Goal: Task Accomplishment & Management: Complete application form

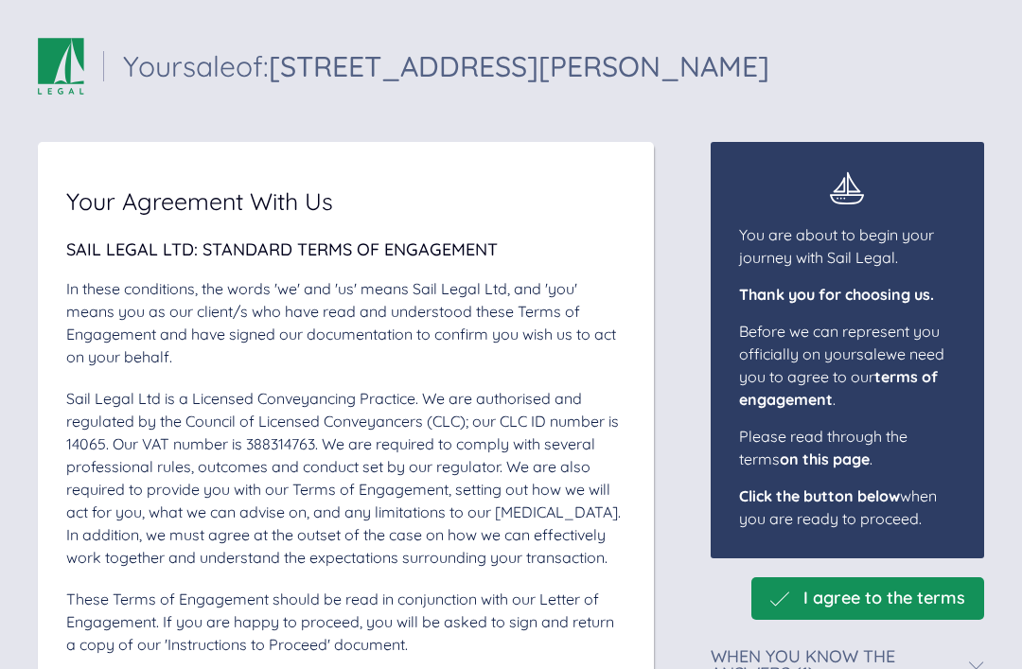
click at [925, 600] on span "I agree to the terms" at bounding box center [884, 598] width 162 height 20
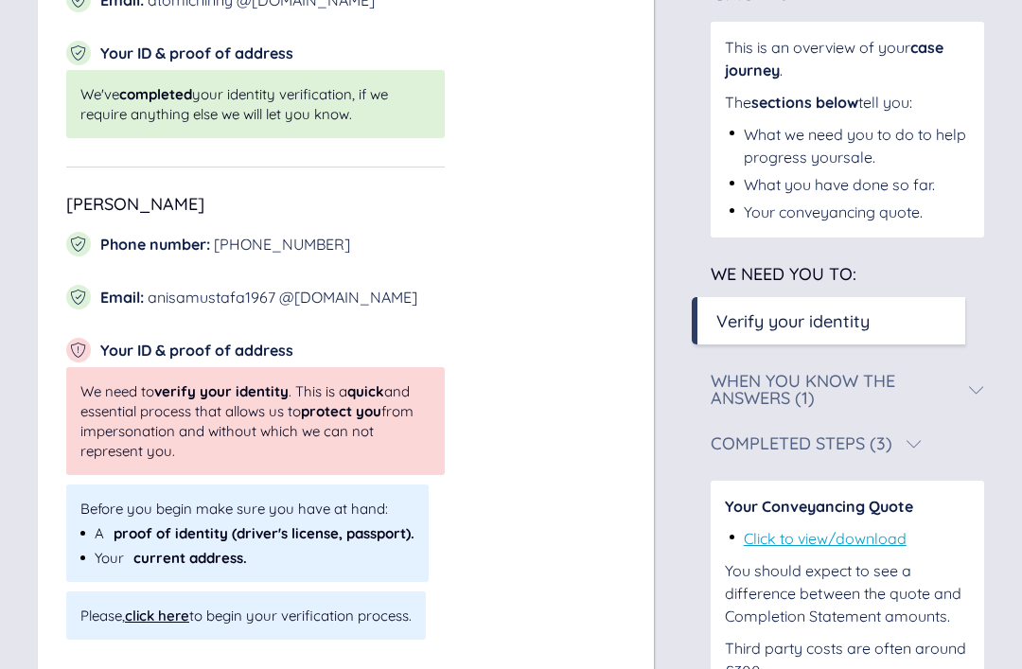
scroll to position [503, 0]
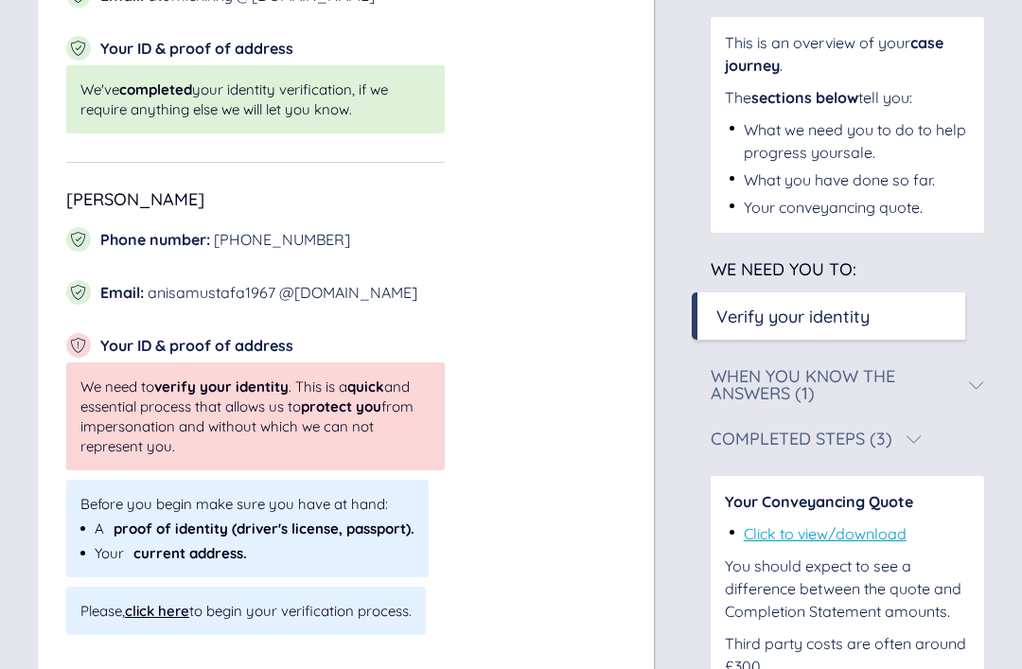
click at [147, 613] on div "click here" at bounding box center [157, 611] width 64 height 18
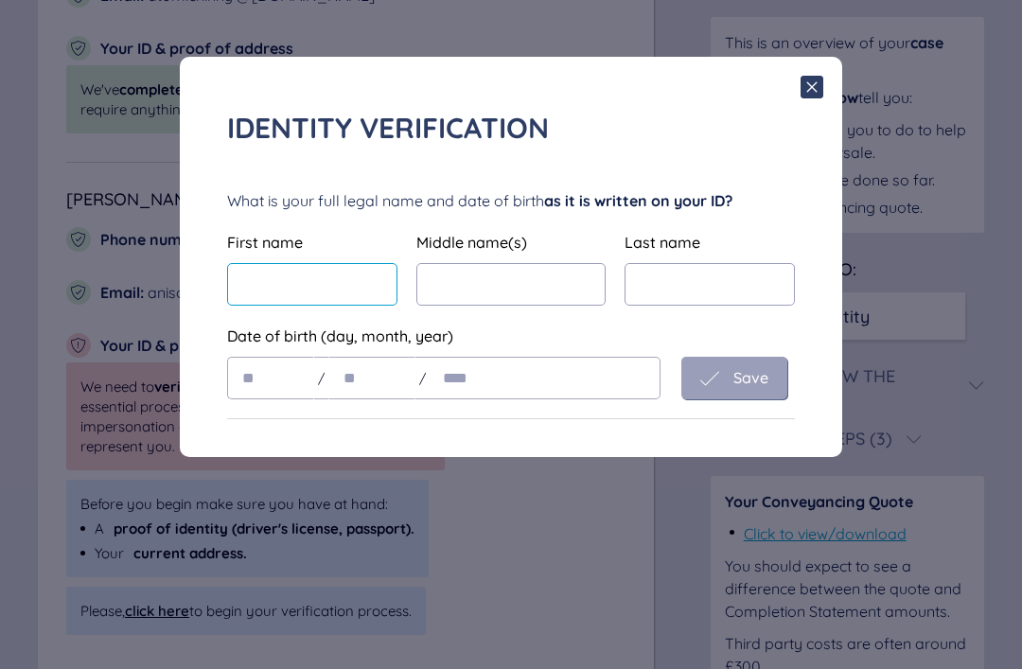
click at [268, 282] on input "text" at bounding box center [312, 284] width 170 height 43
type input "*****"
click at [706, 277] on input "text" at bounding box center [709, 284] width 170 height 43
type input "*******"
click at [258, 395] on input "text" at bounding box center [270, 378] width 87 height 43
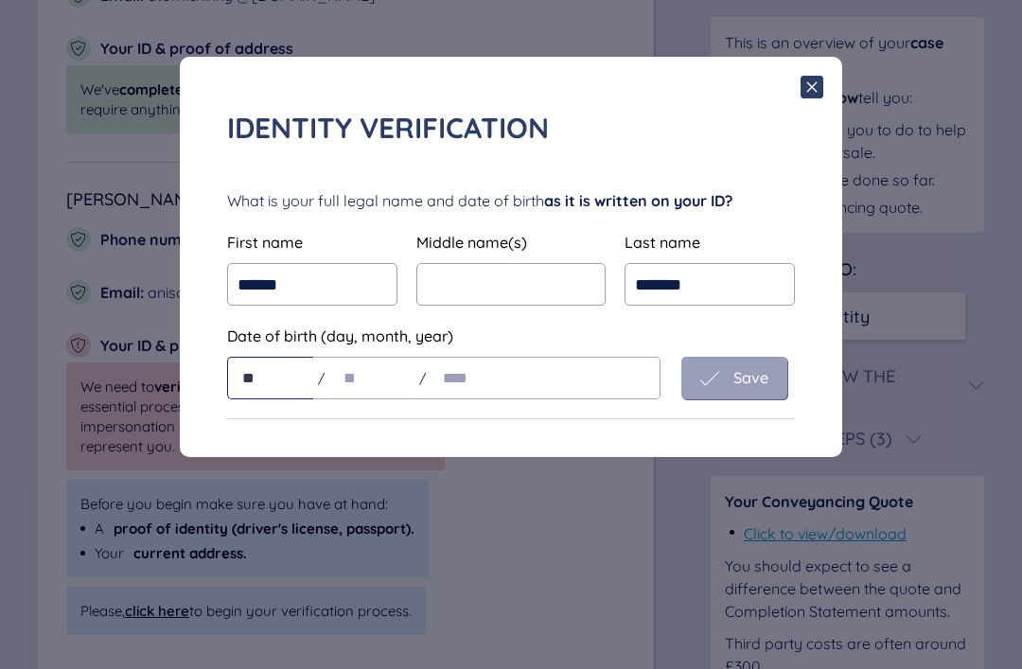
type input "**"
type input "****"
click at [755, 381] on span "Save" at bounding box center [750, 377] width 35 height 17
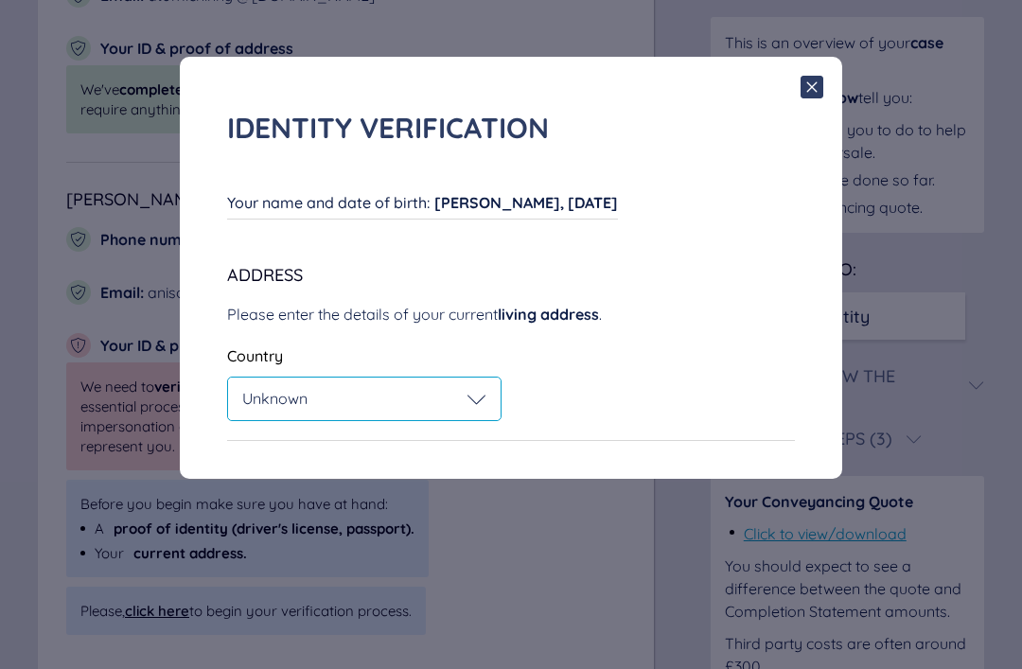
click at [285, 394] on span "Unknown" at bounding box center [274, 398] width 65 height 19
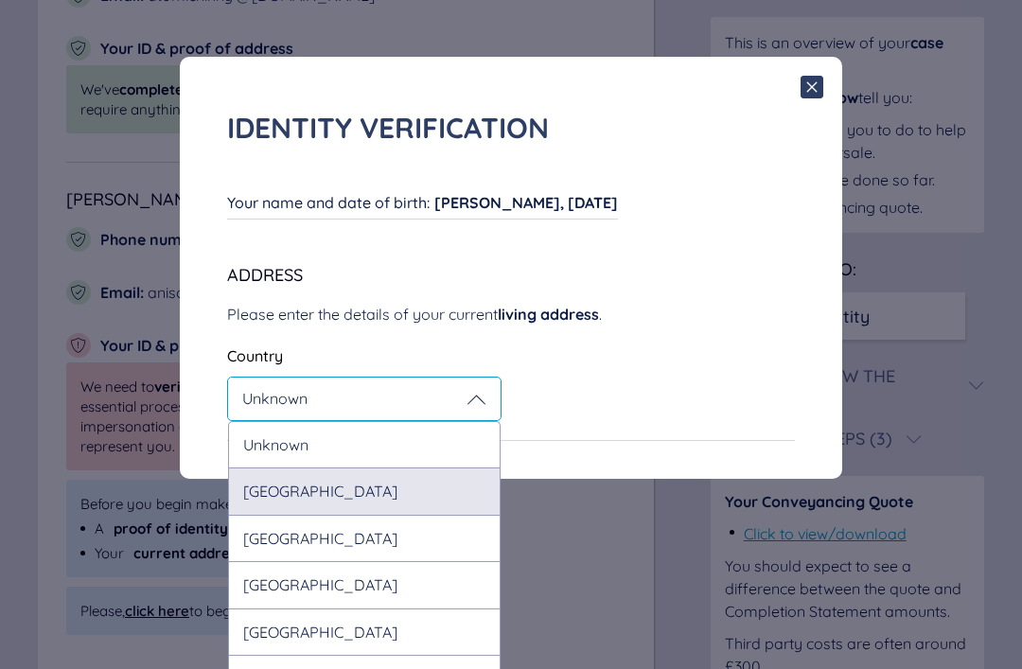
click at [262, 496] on div "United Kingdom" at bounding box center [364, 490] width 272 height 46
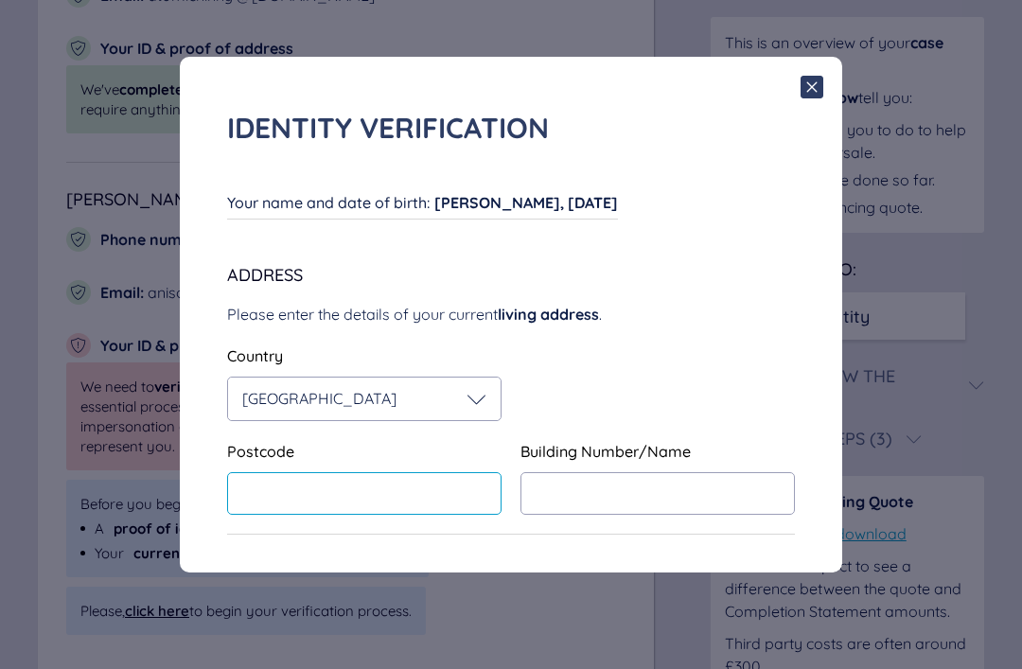
click at [248, 493] on input "text" at bounding box center [364, 493] width 274 height 43
type input "******"
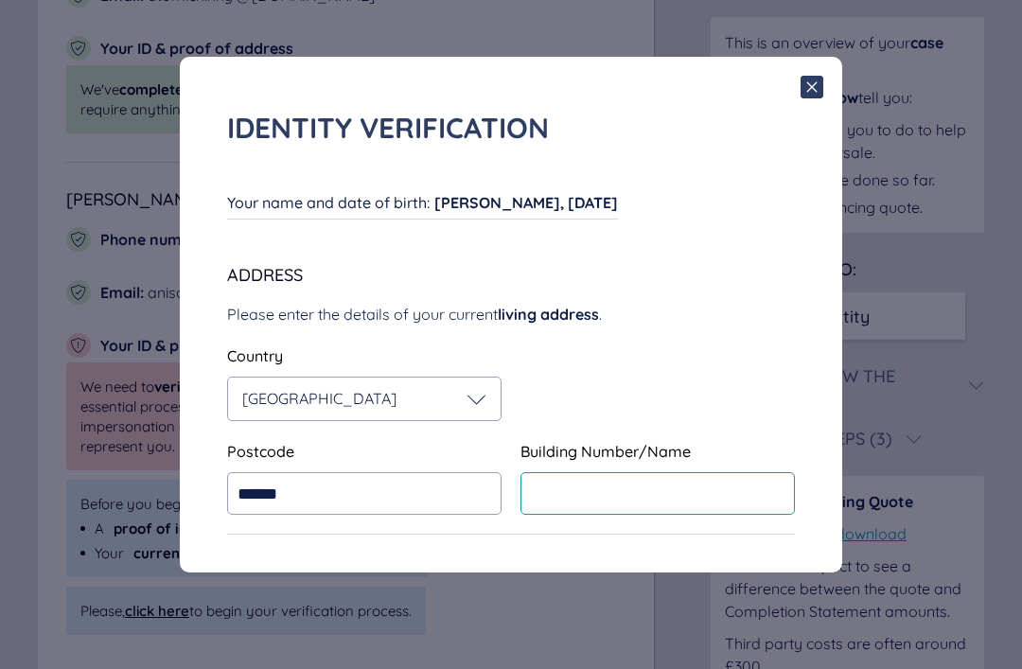
click at [658, 501] on input "text" at bounding box center [657, 493] width 274 height 43
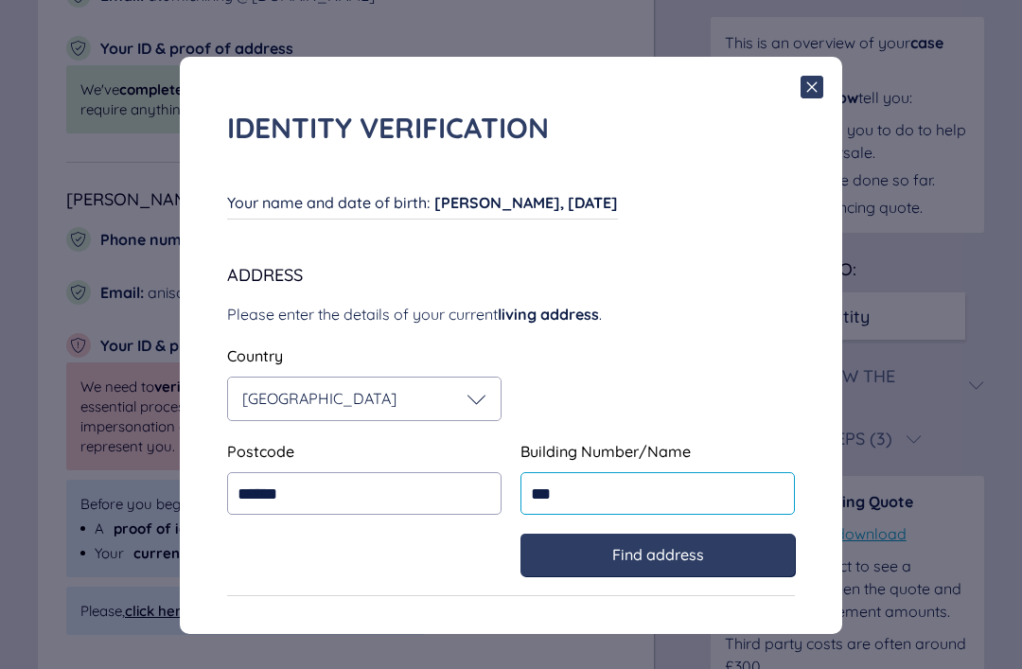
type input "***"
click at [705, 552] on div "Find address" at bounding box center [657, 554] width 236 height 17
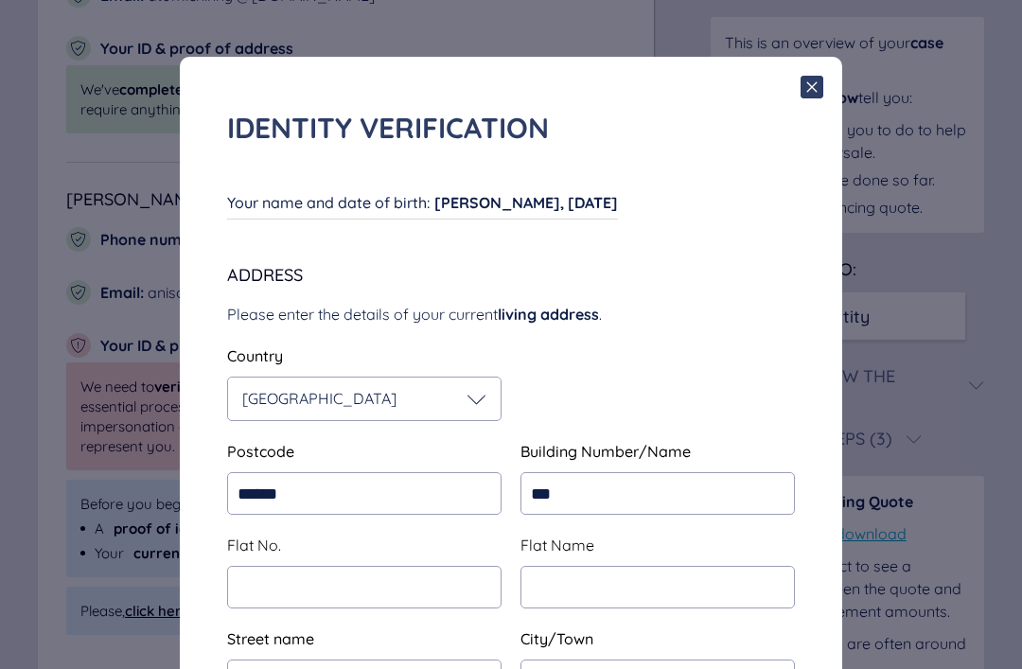
type input "**********"
type input "*********"
type input "**********"
type input "*********"
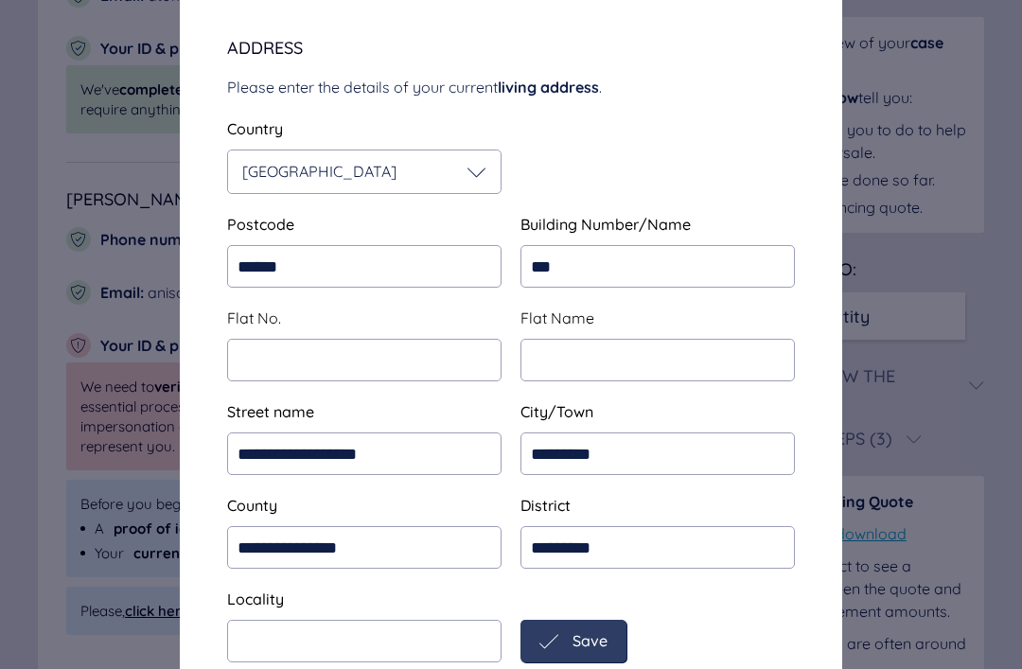
scroll to position [227, 0]
click at [598, 649] on span "Save" at bounding box center [589, 640] width 35 height 17
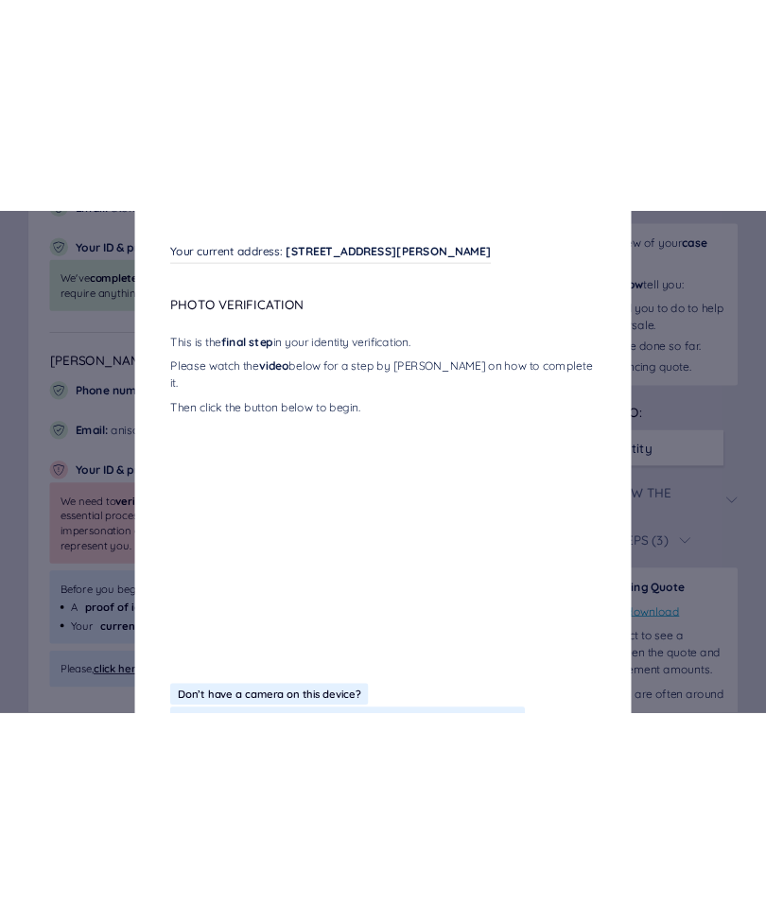
scroll to position [58, 0]
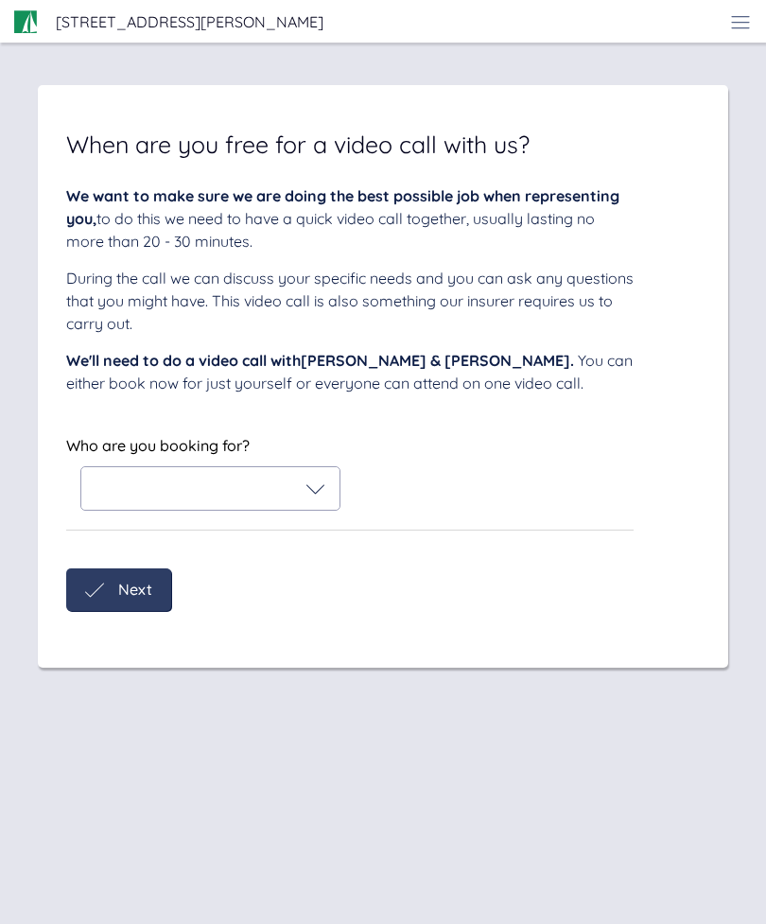
click at [315, 499] on icon at bounding box center [315, 489] width 19 height 19
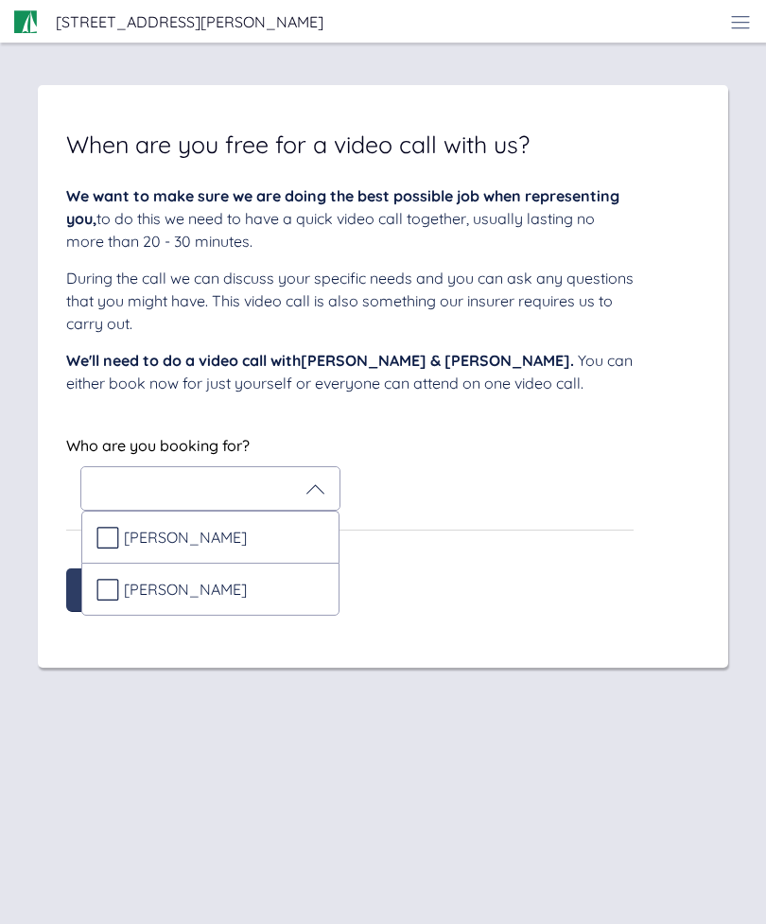
click at [240, 601] on div "[PERSON_NAME]" at bounding box center [210, 589] width 228 height 23
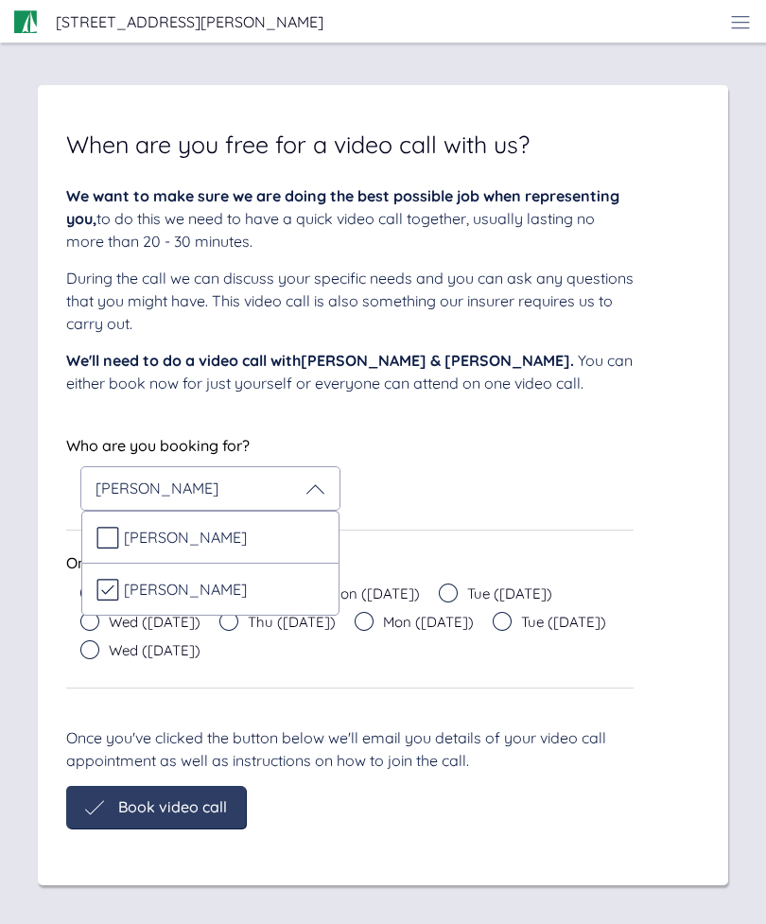
click at [658, 486] on div "We want to make sure we are doing the best possible job when representing you, …" at bounding box center [383, 506] width 634 height 644
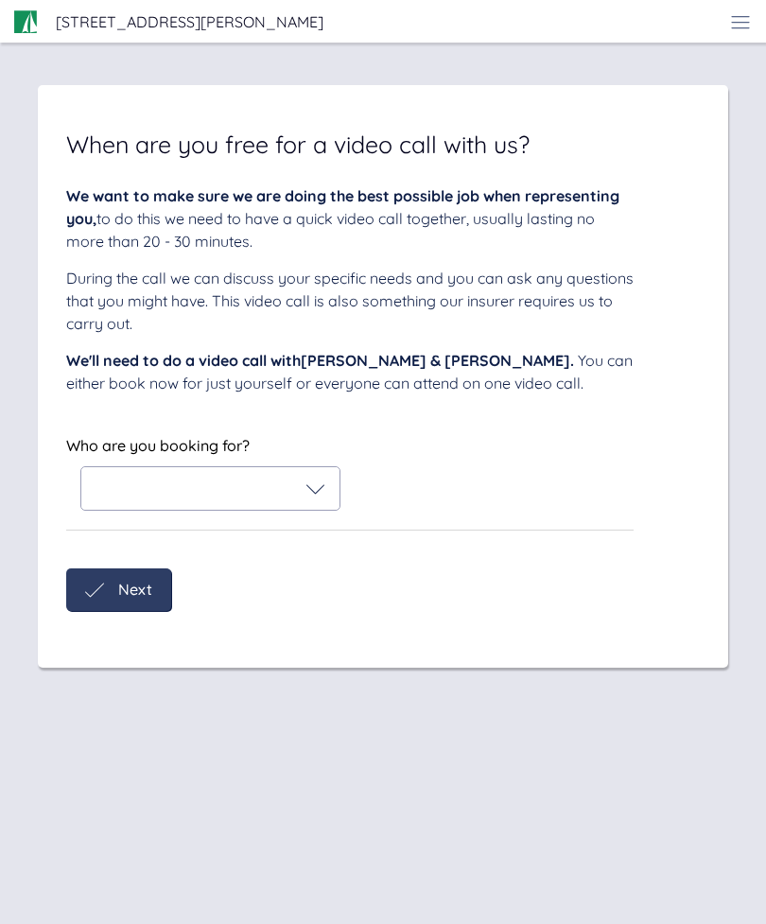
click at [135, 495] on div at bounding box center [210, 488] width 258 height 43
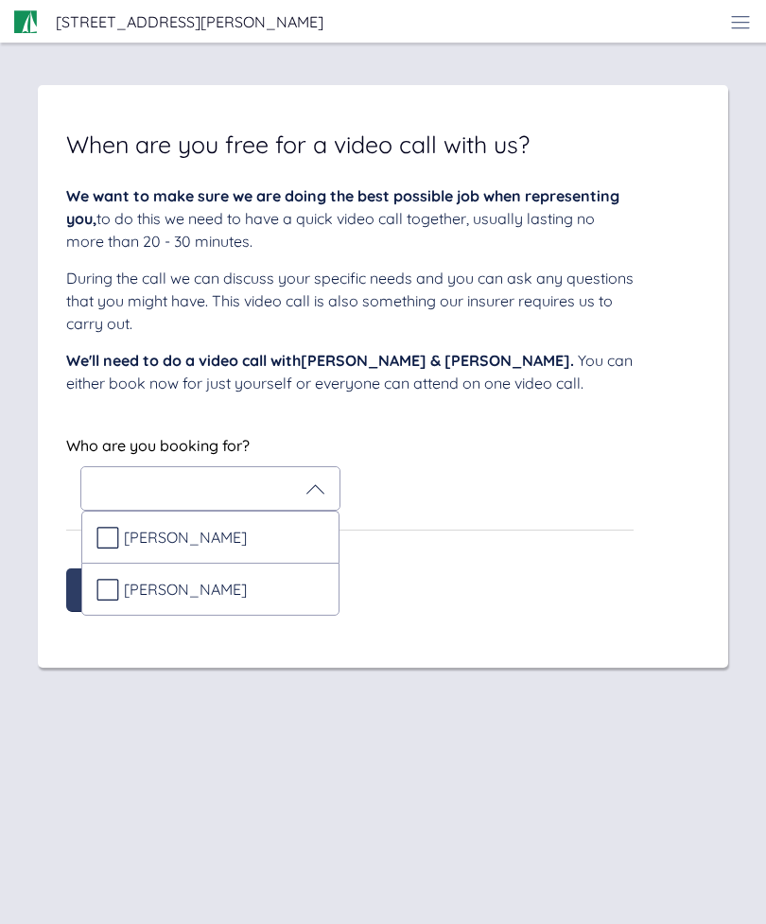
click at [166, 752] on div "Sail Legal - Your case Your sale of: [STREET_ADDRESS][PERSON_NAME] Your sale of…" at bounding box center [383, 462] width 691 height 849
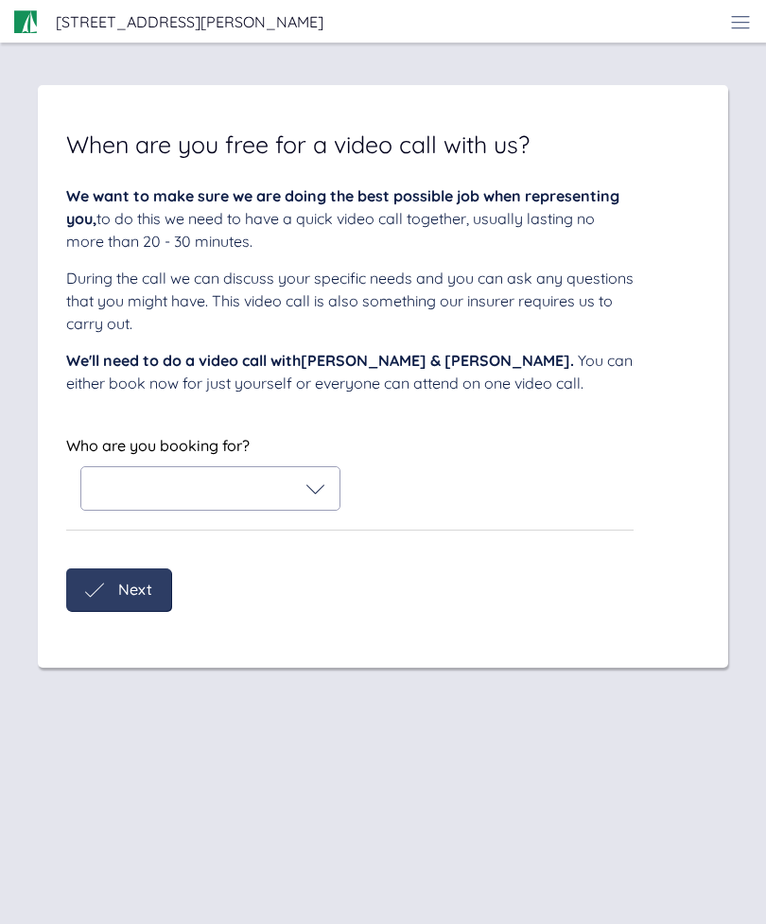
click at [314, 499] on icon at bounding box center [315, 489] width 19 height 19
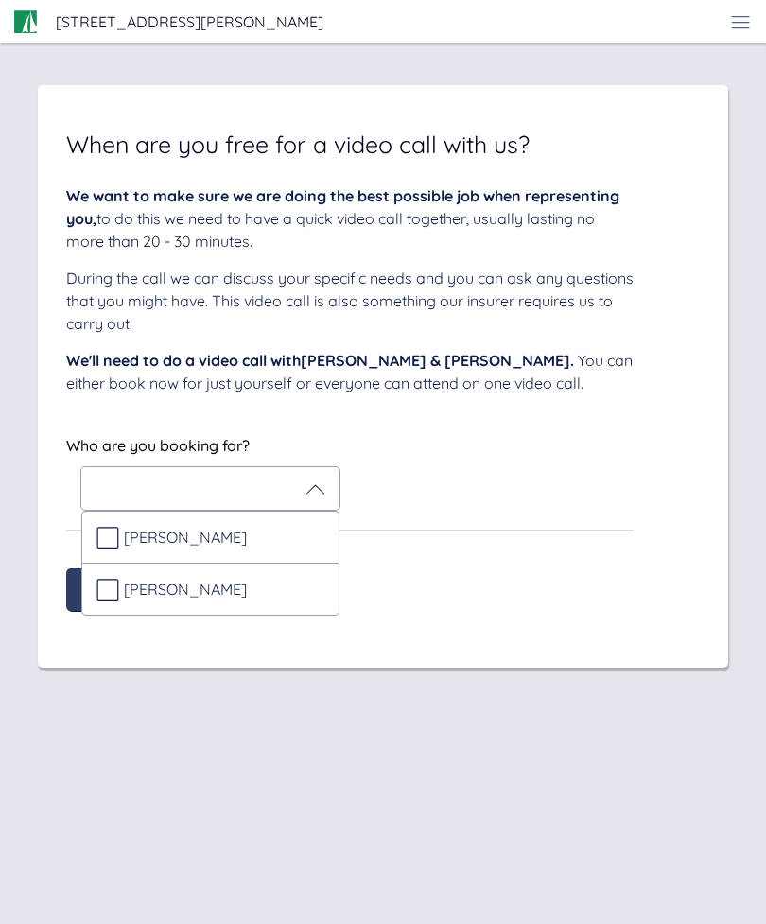
click at [218, 756] on div "Sail Legal - Your case Your sale of: [STREET_ADDRESS][PERSON_NAME] Your sale of…" at bounding box center [383, 462] width 691 height 849
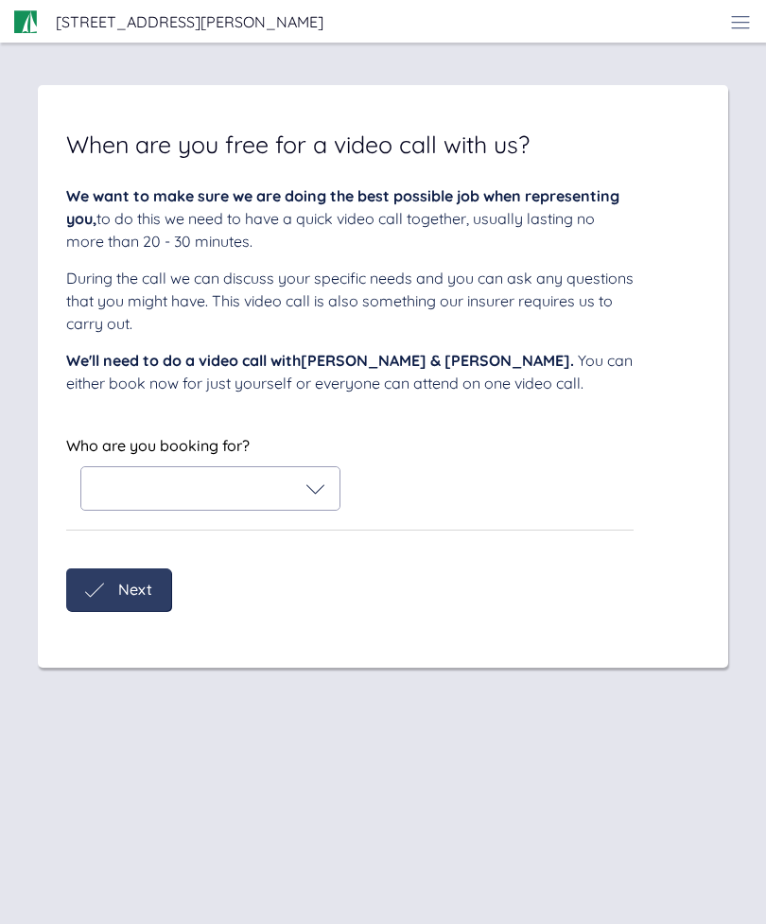
click at [139, 499] on div at bounding box center [211, 489] width 230 height 19
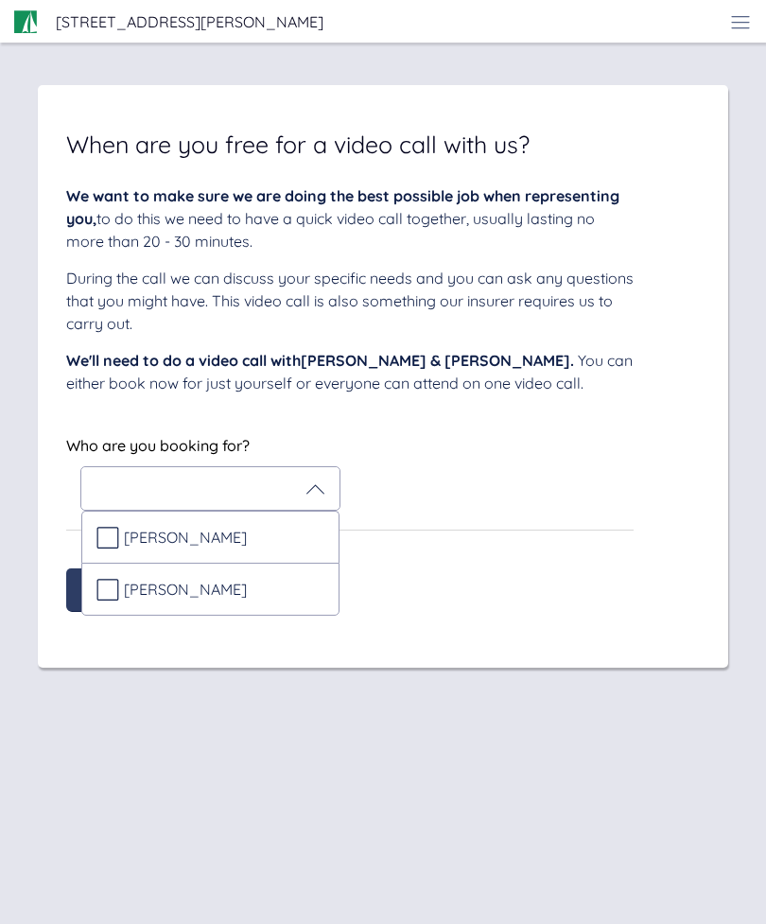
click at [103, 601] on icon at bounding box center [107, 589] width 23 height 23
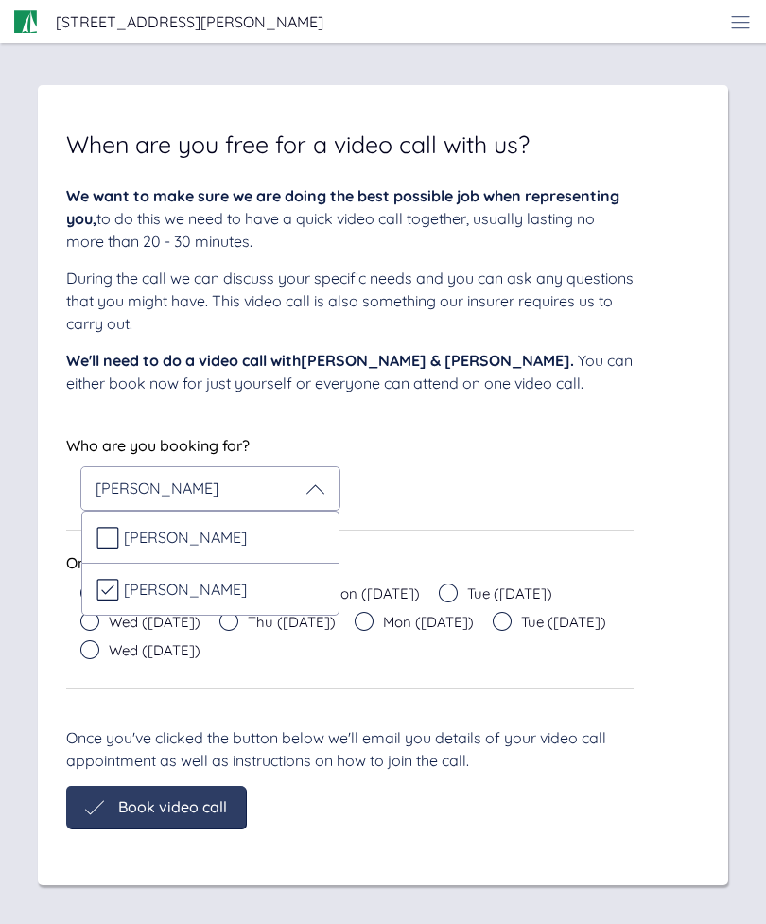
click at [481, 503] on div "Who are you booking for? [PERSON_NAME] [PERSON_NAME] [PERSON_NAME]" at bounding box center [350, 471] width 568 height 79
click at [86, 603] on icon at bounding box center [89, 593] width 19 height 19
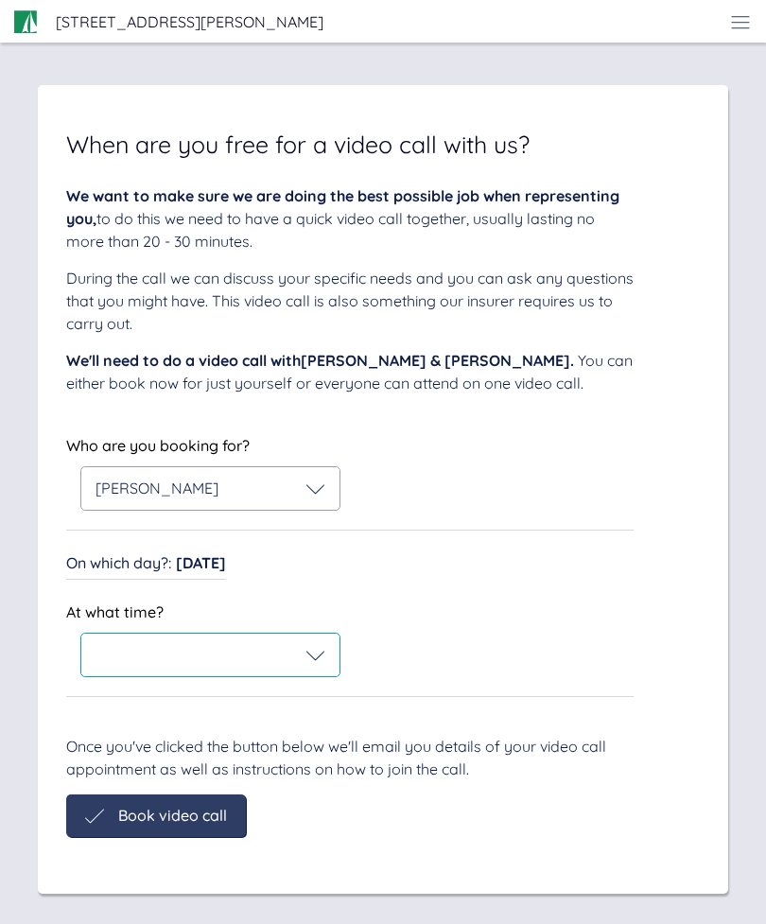
click at [136, 665] on div at bounding box center [211, 655] width 230 height 19
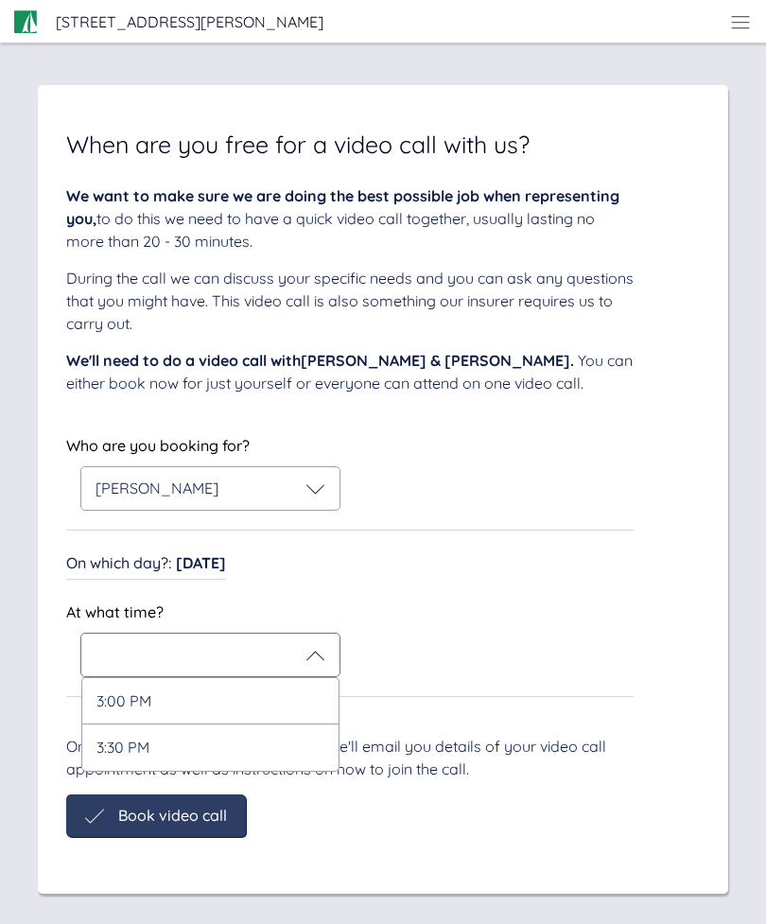
click at [108, 724] on div "3:00 PM" at bounding box center [210, 700] width 258 height 46
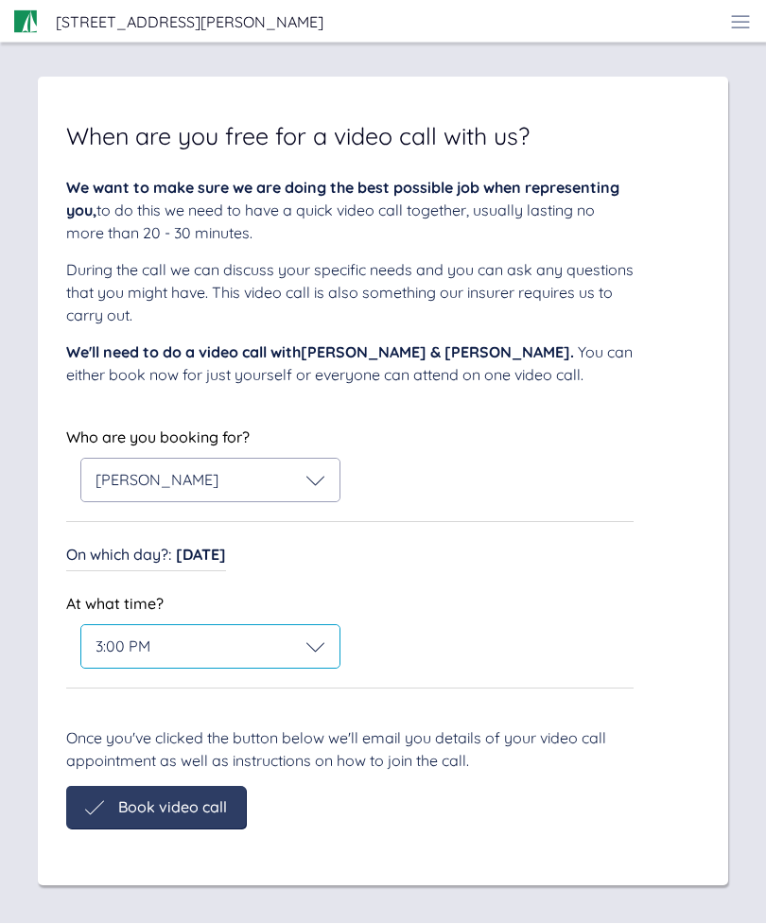
scroll to position [61, 0]
click at [146, 773] on div "When are you free for a video call with us? We want to make sure we are doing t…" at bounding box center [383, 482] width 691 height 809
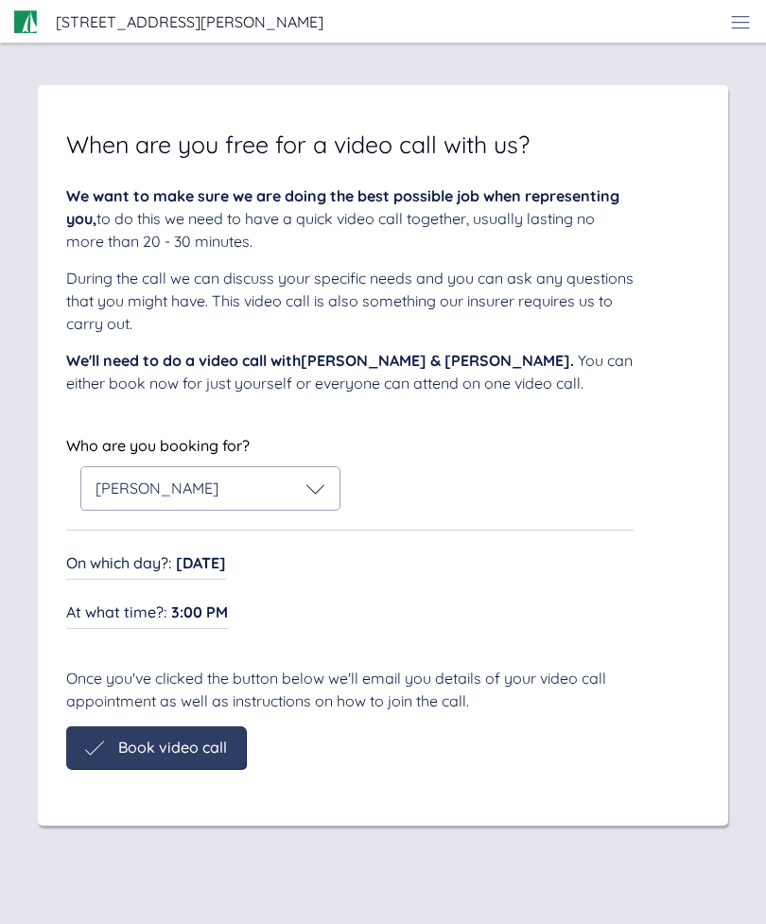
click at [142, 739] on span "Book video call" at bounding box center [172, 747] width 109 height 17
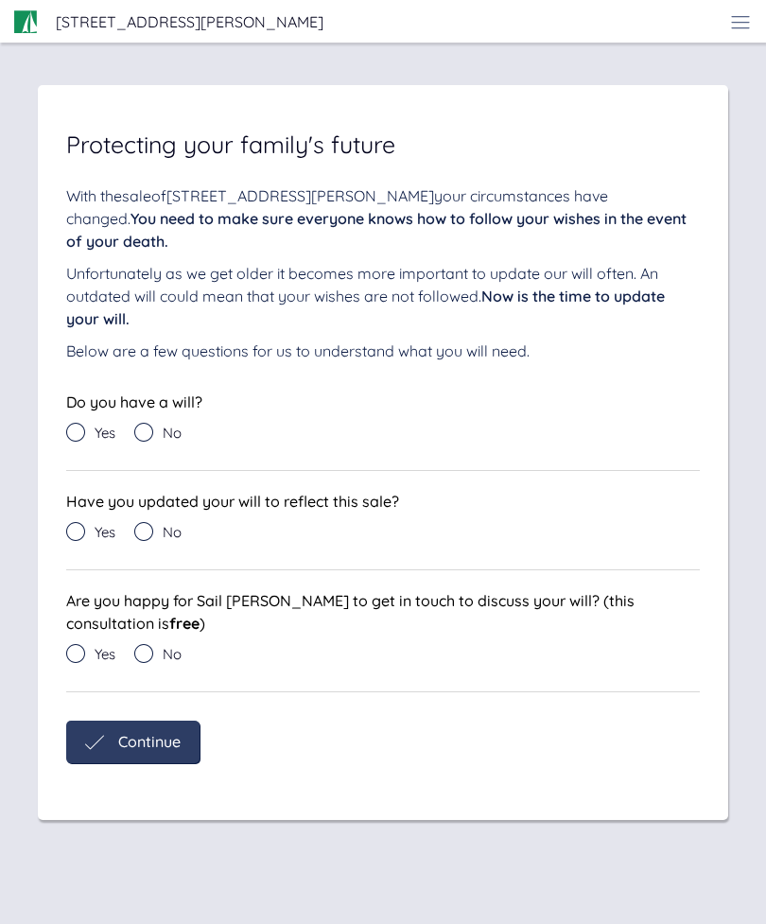
click at [79, 423] on icon at bounding box center [75, 432] width 19 height 19
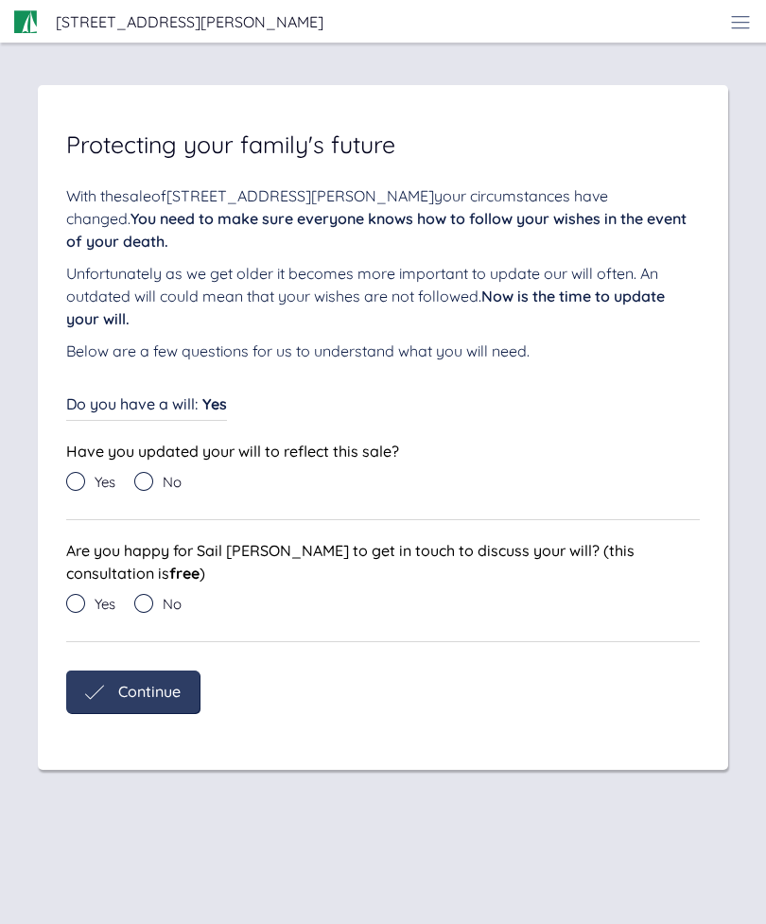
click at [70, 472] on icon at bounding box center [75, 481] width 19 height 19
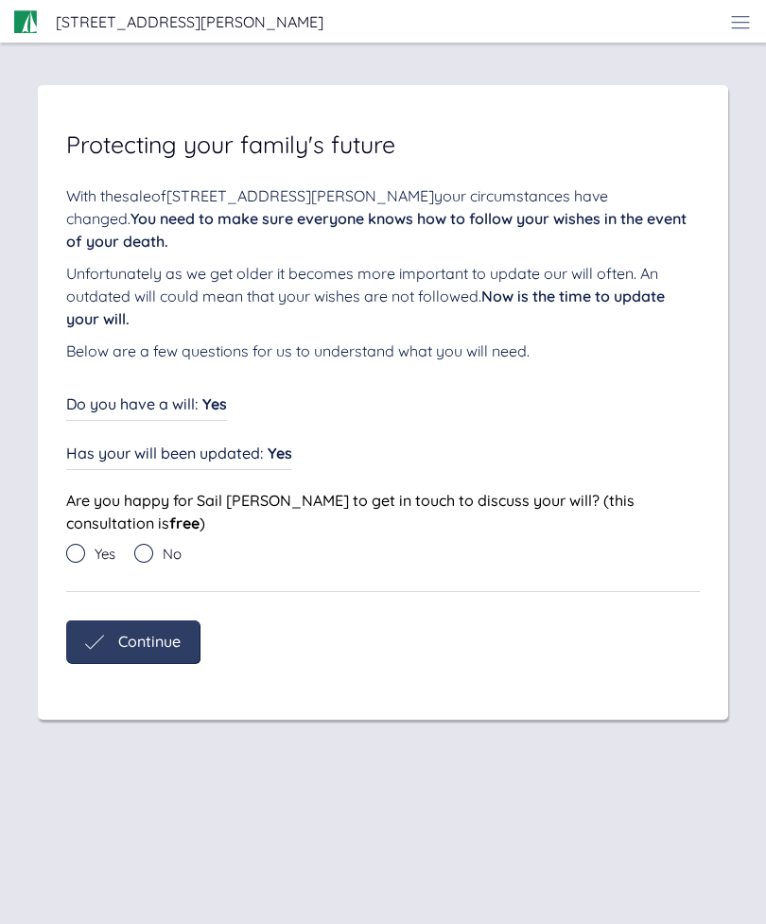
click at [149, 544] on icon at bounding box center [143, 553] width 19 height 19
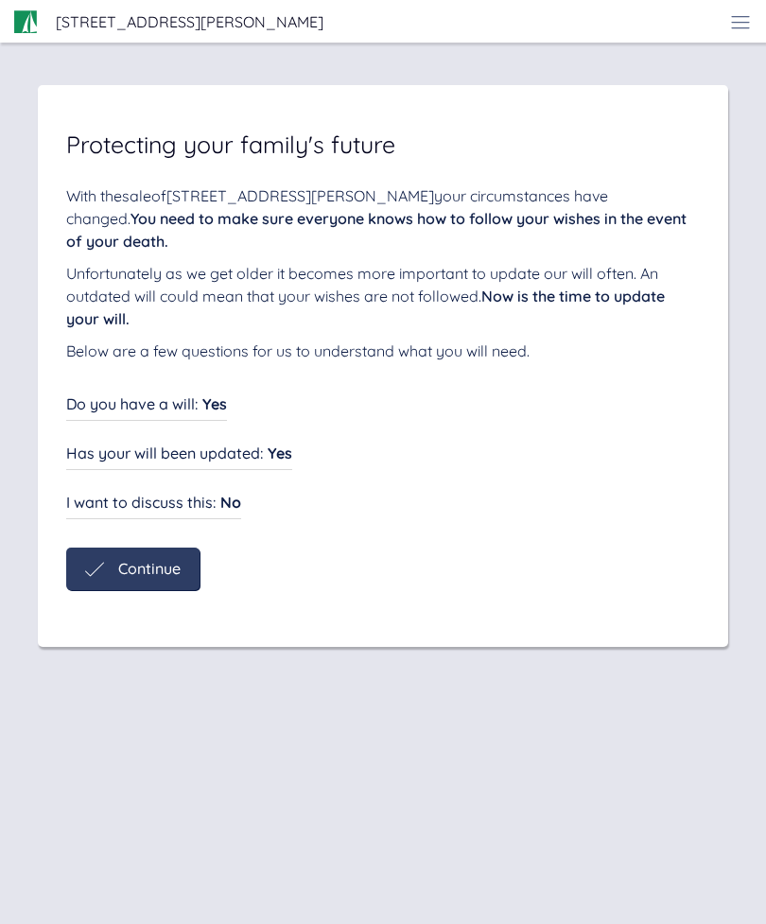
click at [135, 560] on span "Continue" at bounding box center [149, 568] width 62 height 17
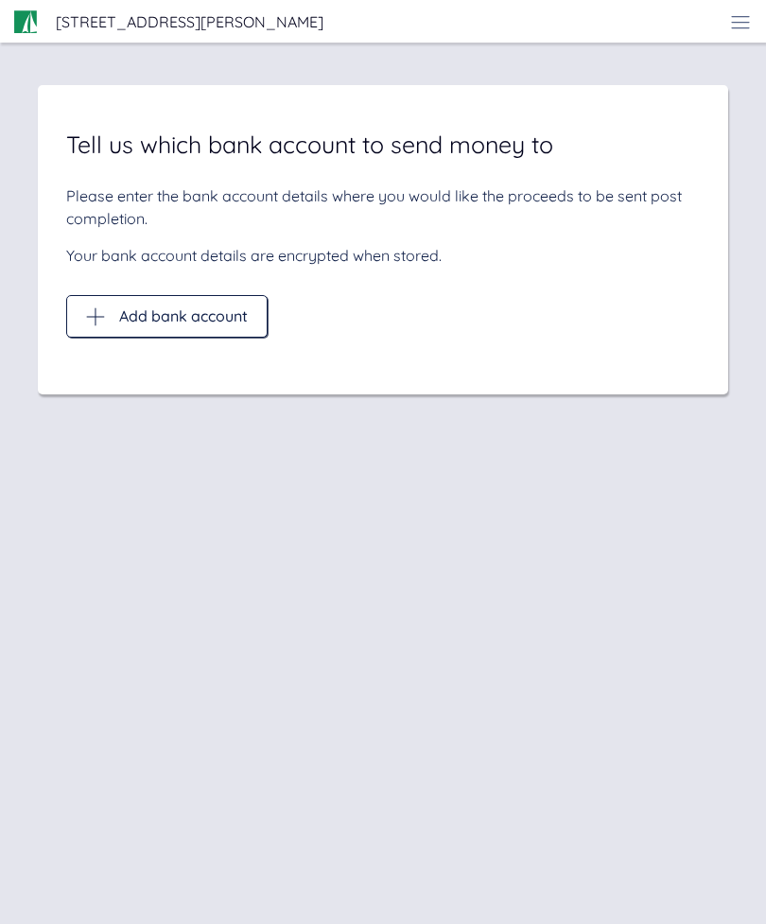
click at [159, 307] on span "Add bank account" at bounding box center [183, 315] width 129 height 17
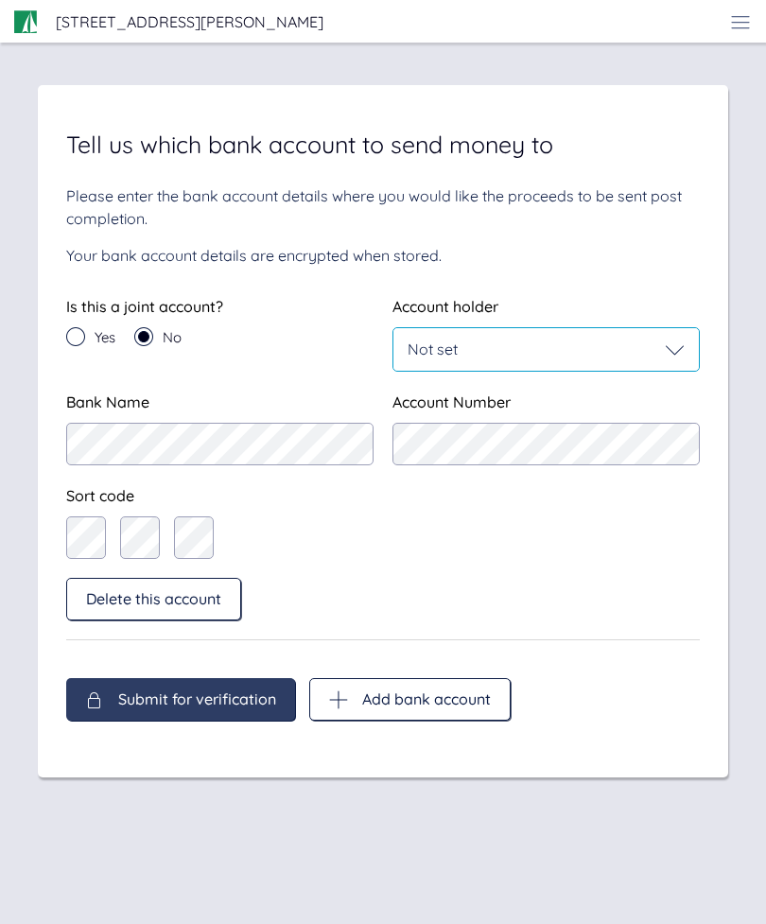
click at [566, 341] on div "Not set" at bounding box center [546, 350] width 277 height 19
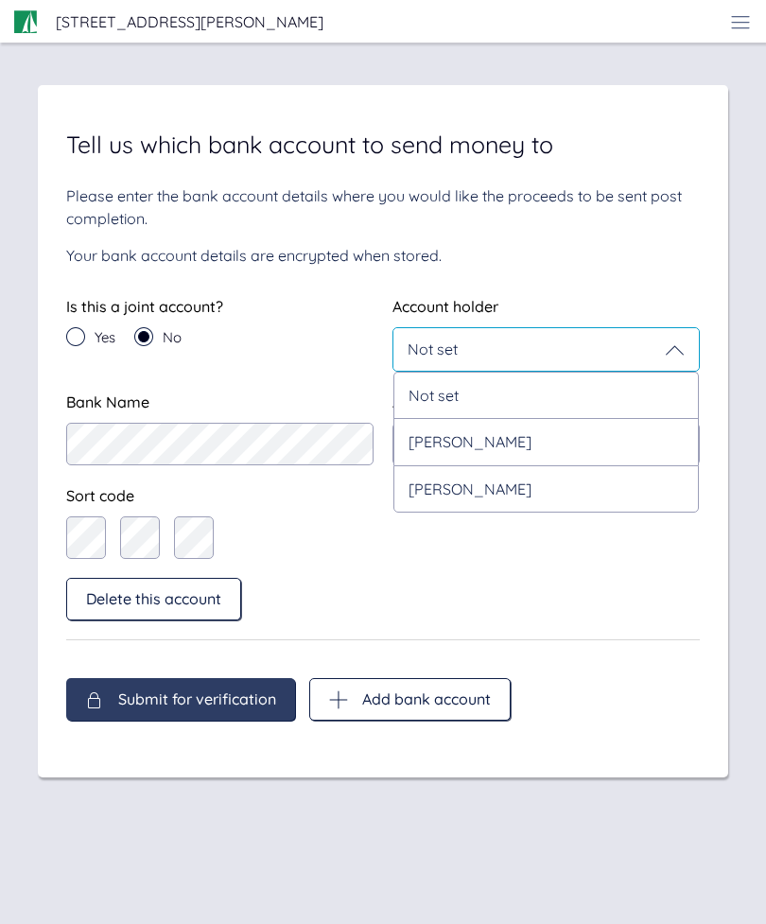
click at [506, 418] on div "[PERSON_NAME]" at bounding box center [547, 441] width 306 height 46
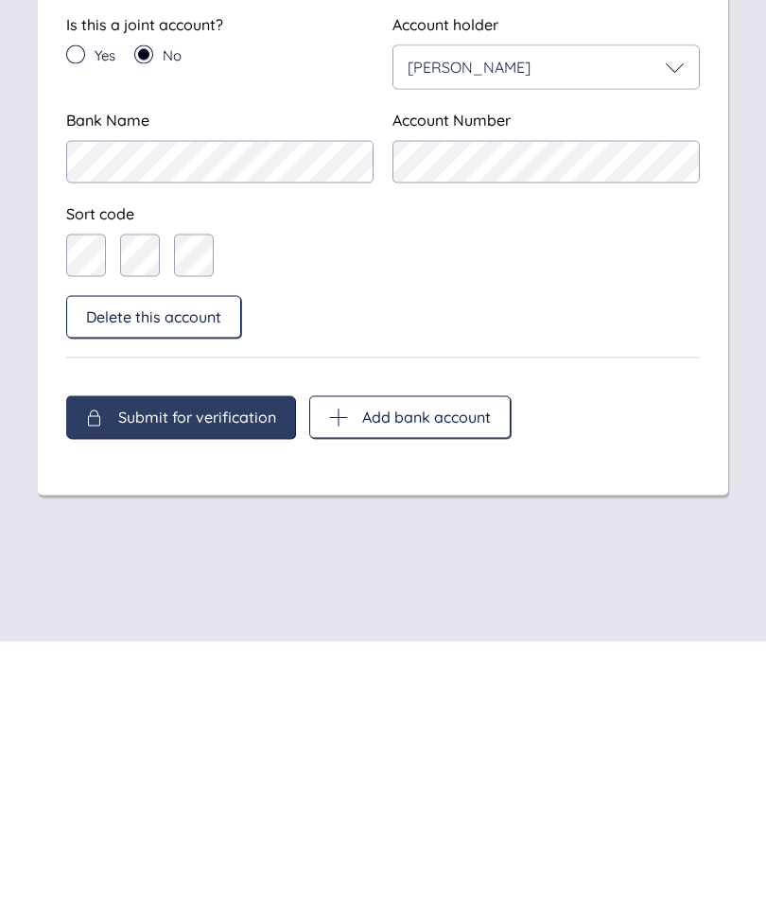
click at [224, 691] on span "Submit for verification" at bounding box center [197, 699] width 158 height 17
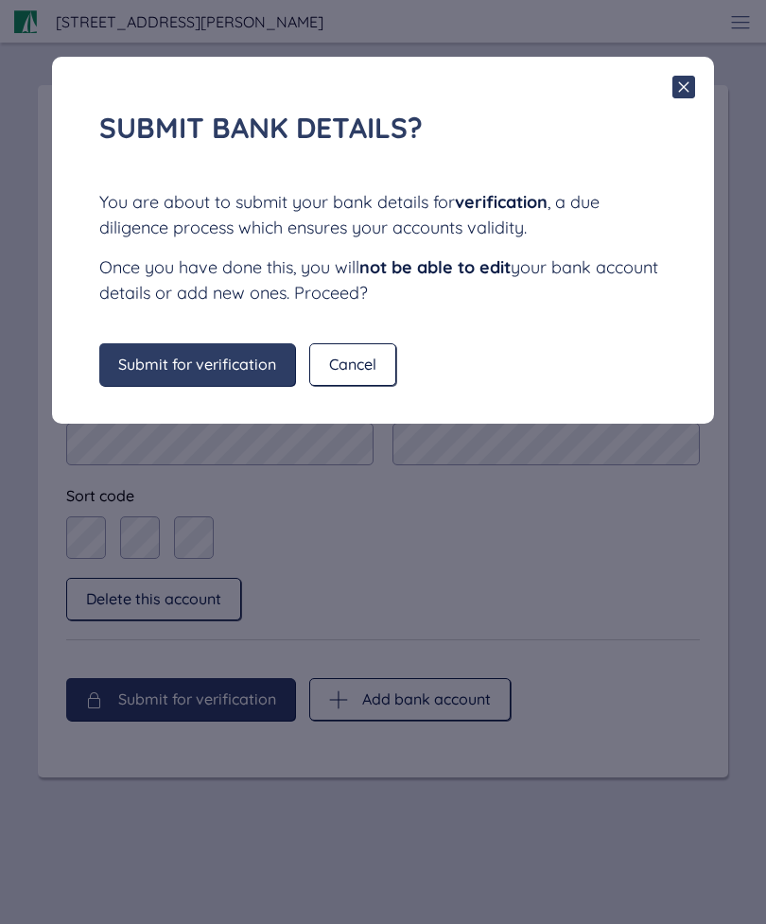
click at [367, 356] on span "Cancel" at bounding box center [352, 364] width 47 height 17
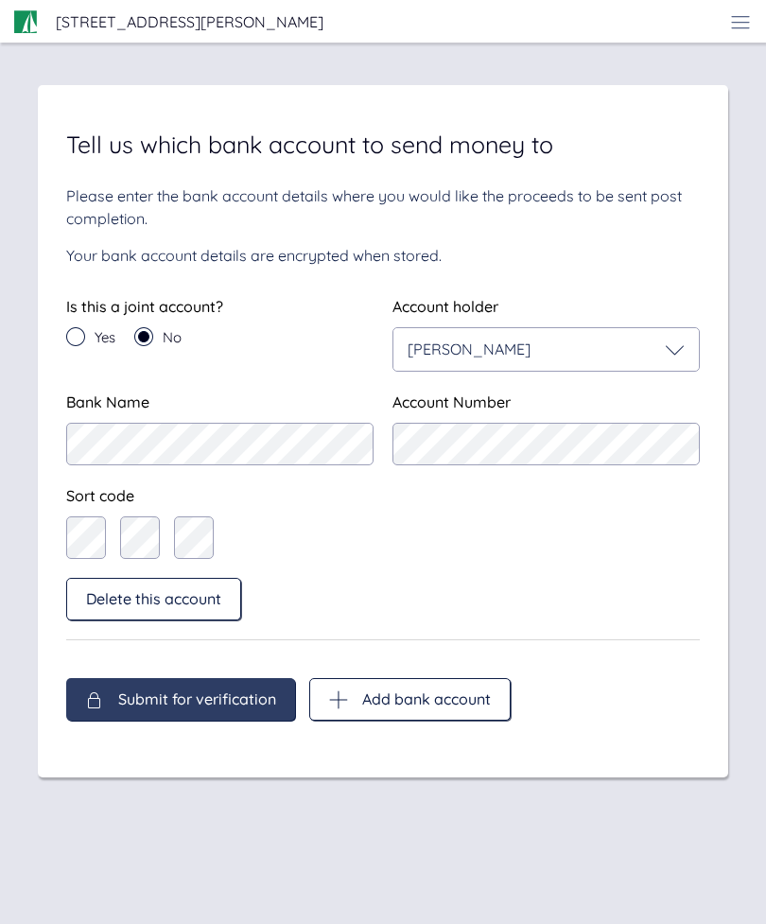
click at [237, 691] on span "Submit for verification" at bounding box center [197, 699] width 158 height 17
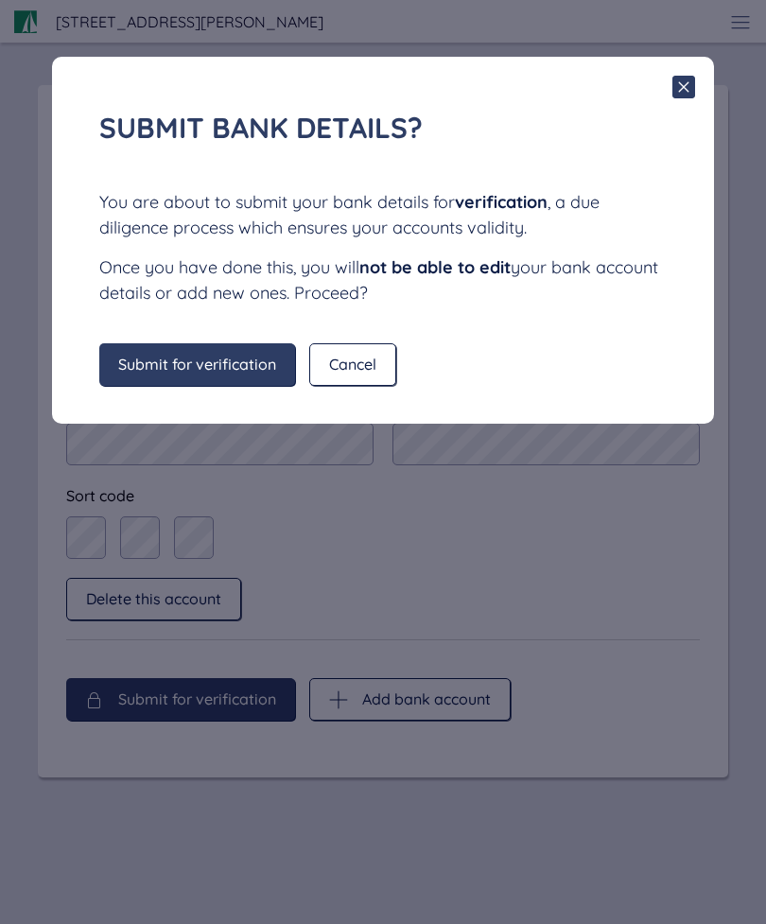
click at [238, 369] on span "Submit for verification" at bounding box center [197, 364] width 158 height 17
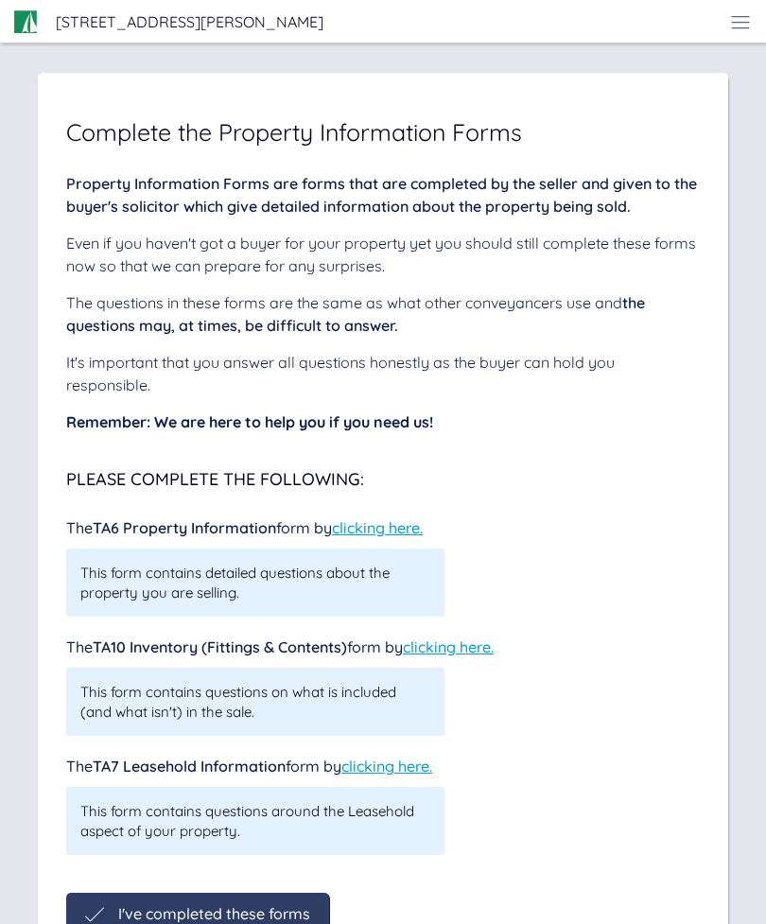
scroll to position [0, 0]
